Goal: Information Seeking & Learning: Learn about a topic

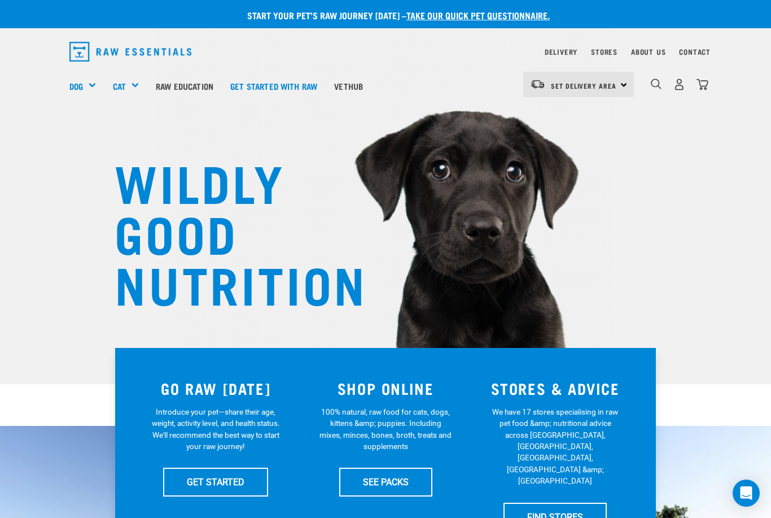
click at [0, 0] on div "Mixes & Minces" at bounding box center [0, 0] width 0 height 0
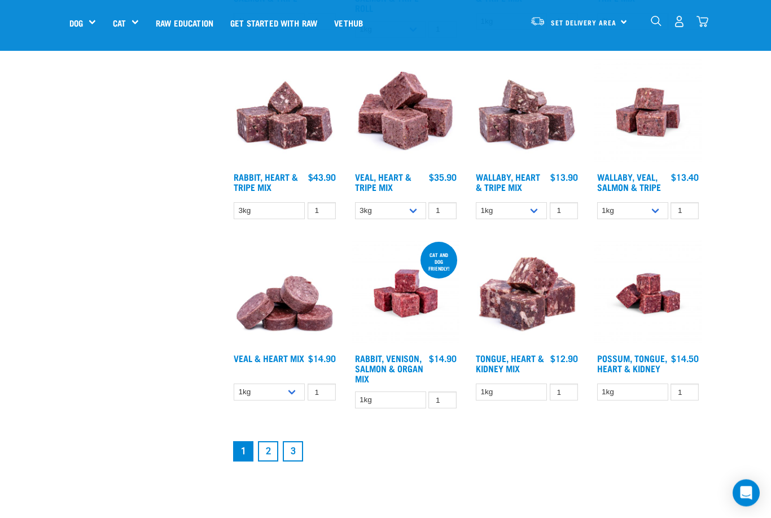
scroll to position [1221, 0]
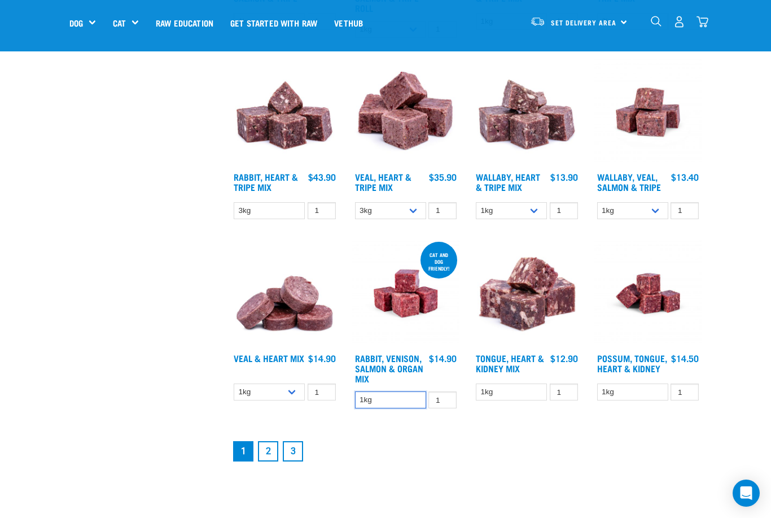
click at [409, 409] on select "1kg" at bounding box center [390, 399] width 71 height 17
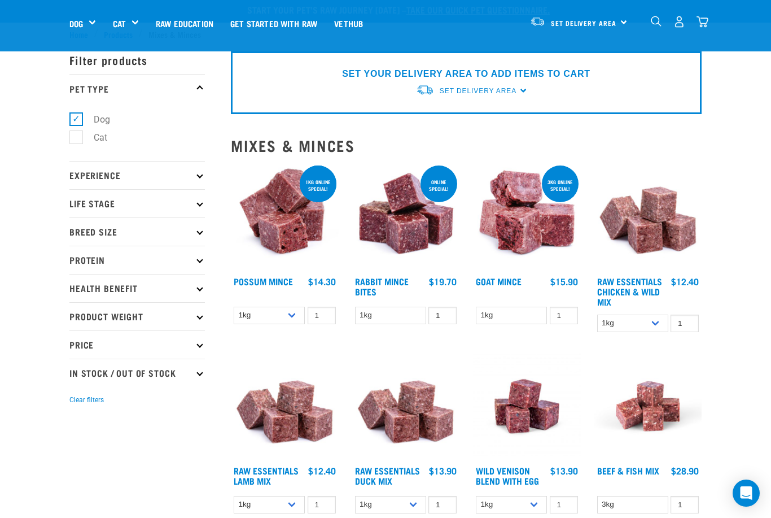
scroll to position [0, 0]
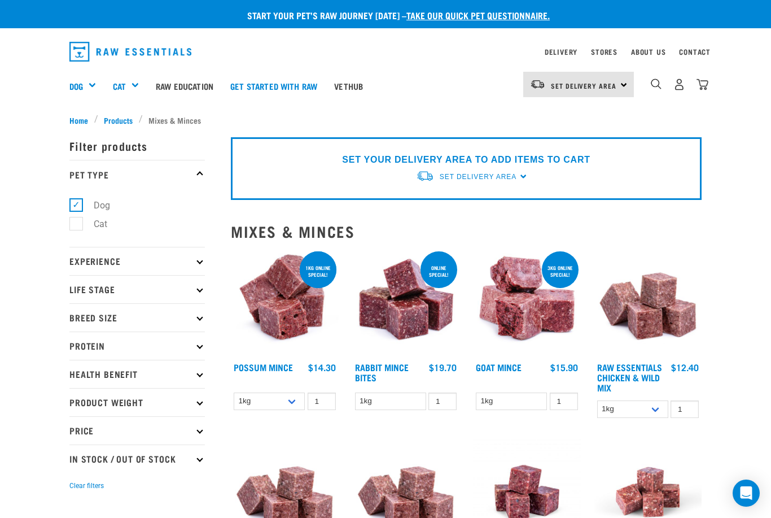
click at [113, 118] on span "Products" at bounding box center [118, 120] width 29 height 12
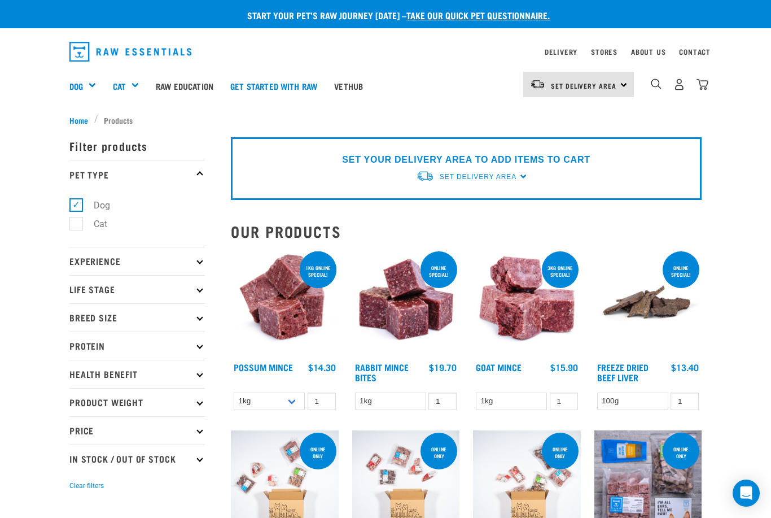
click at [195, 369] on p "Health Benefit" at bounding box center [136, 374] width 135 height 28
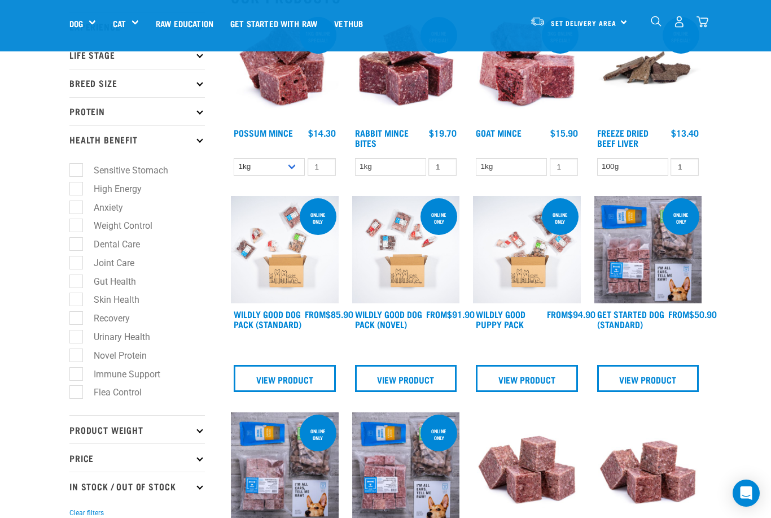
scroll to position [159, 0]
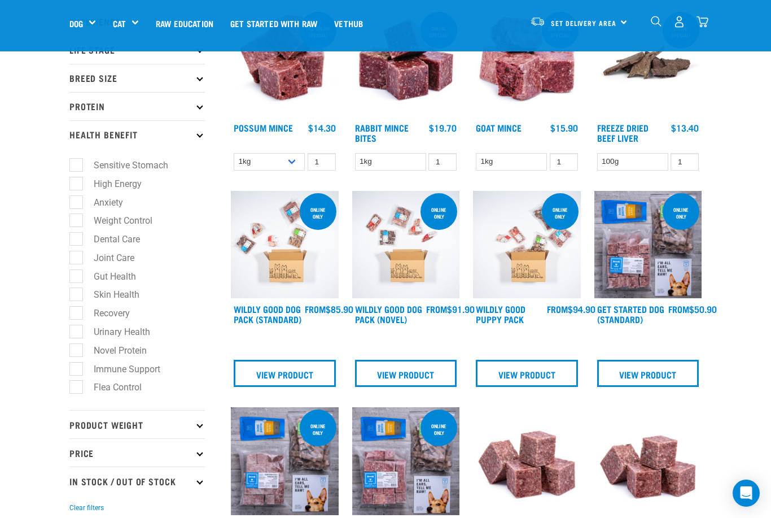
click at [80, 296] on label "Skin Health" at bounding box center [110, 294] width 68 height 14
click at [77, 296] on input "Skin Health" at bounding box center [72, 292] width 7 height 7
checkbox input "true"
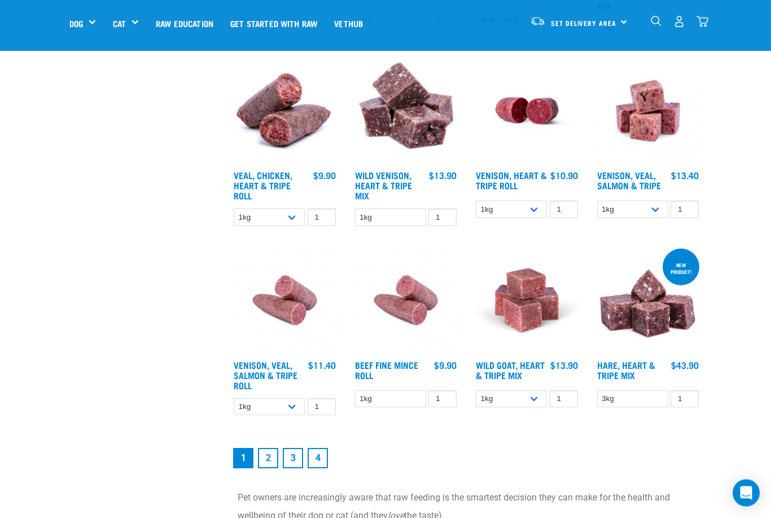
scroll to position [1277, 0]
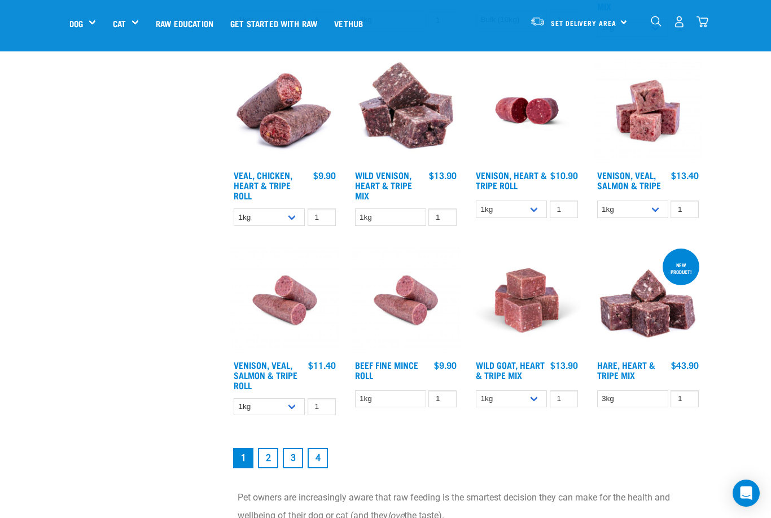
click at [272, 465] on link "2" at bounding box center [268, 458] width 20 height 20
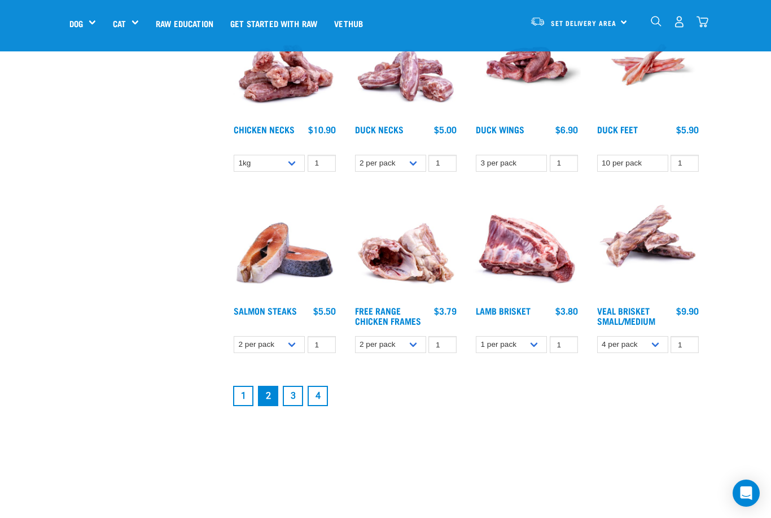
scroll to position [1263, 0]
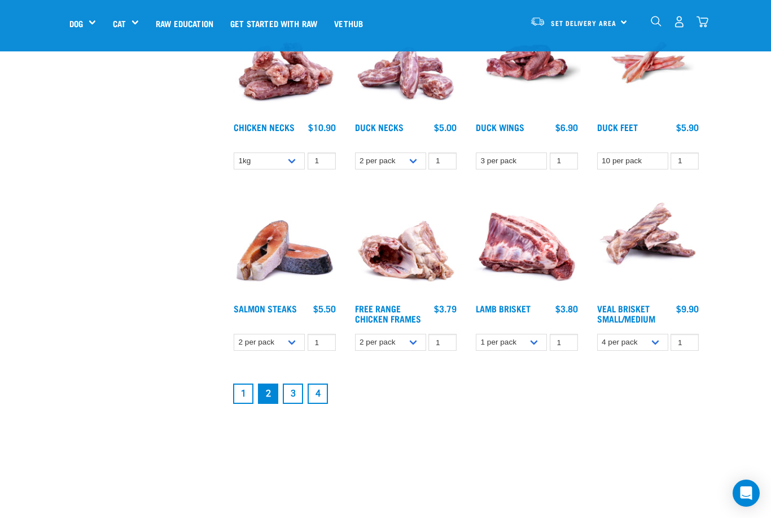
click at [296, 392] on link "3" at bounding box center [293, 393] width 20 height 20
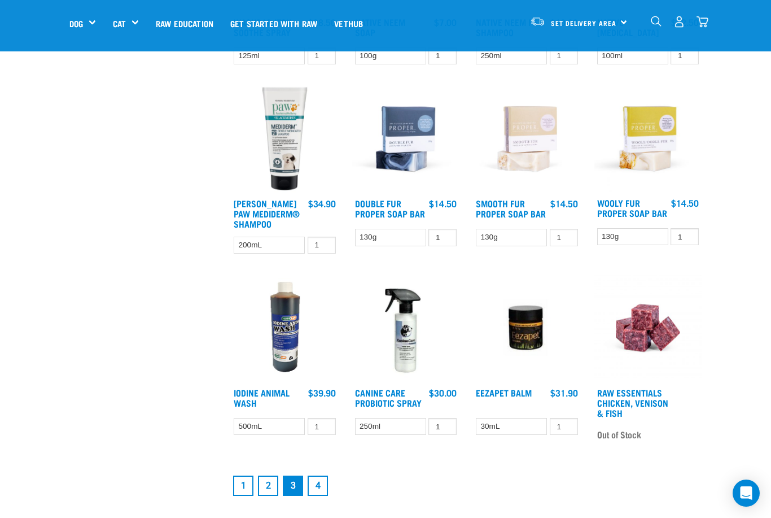
scroll to position [1212, 0]
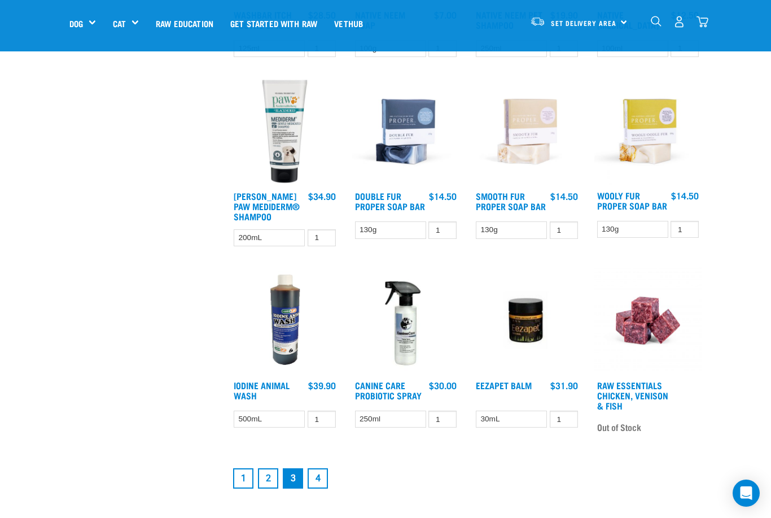
click at [320, 481] on link "4" at bounding box center [318, 478] width 20 height 20
